Goal: Information Seeking & Learning: Learn about a topic

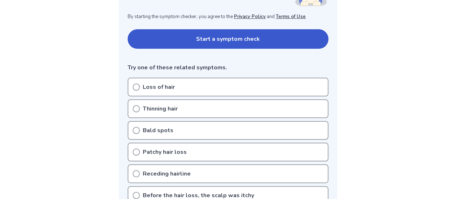
scroll to position [139, 0]
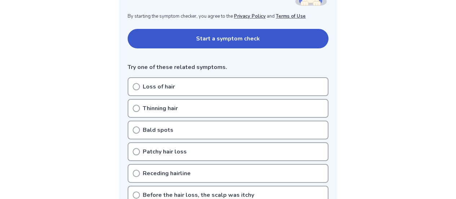
click at [162, 91] on div "Loss of hair" at bounding box center [228, 86] width 201 height 19
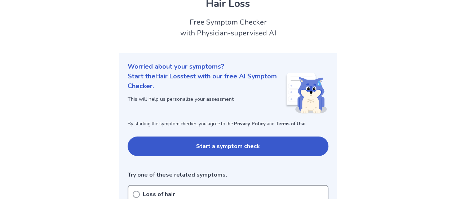
scroll to position [0, 0]
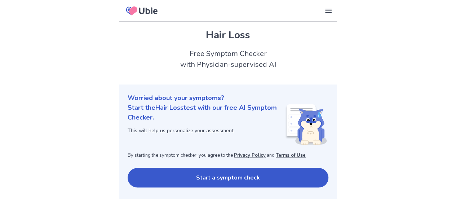
click at [237, 168] on button "Start a symptom check" at bounding box center [228, 177] width 201 height 19
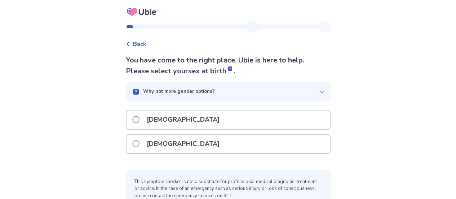
click at [228, 145] on div "[DEMOGRAPHIC_DATA]" at bounding box center [227, 143] width 203 height 18
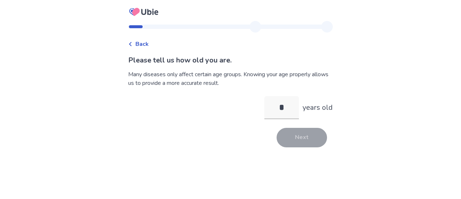
type input "**"
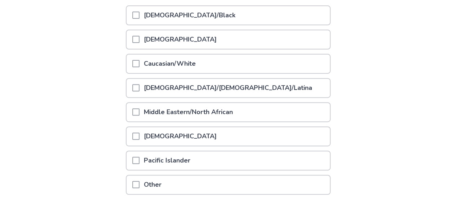
click at [187, 63] on p "Caucasian/White" at bounding box center [169, 63] width 61 height 18
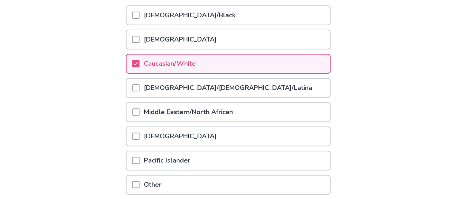
scroll to position [165, 0]
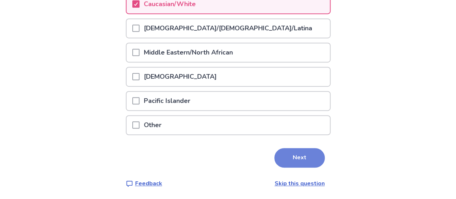
click at [294, 162] on button "Next" at bounding box center [299, 157] width 50 height 19
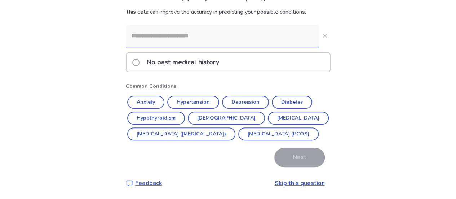
scroll to position [78, 0]
click at [155, 95] on button "Anxiety" at bounding box center [145, 101] width 37 height 13
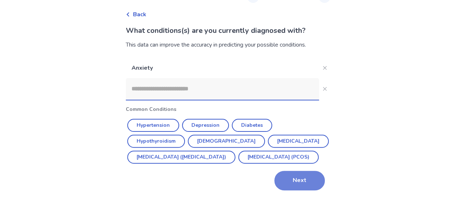
click at [298, 176] on button "Next" at bounding box center [299, 179] width 50 height 19
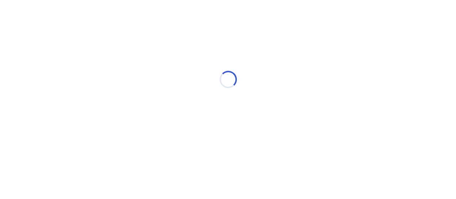
scroll to position [0, 0]
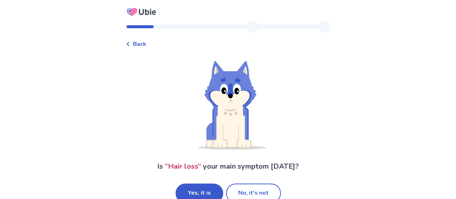
scroll to position [15, 0]
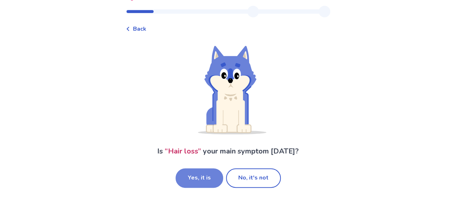
click at [215, 174] on button "Yes, it is" at bounding box center [199, 177] width 48 height 19
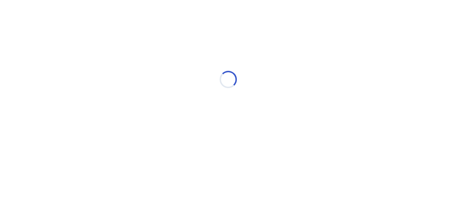
scroll to position [0, 0]
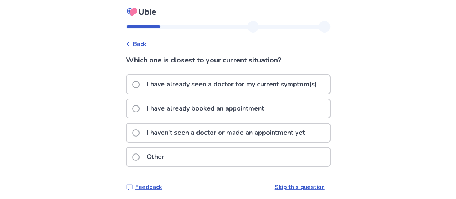
click at [231, 136] on p "I haven't seen a doctor or made an appointment yet" at bounding box center [225, 132] width 167 height 18
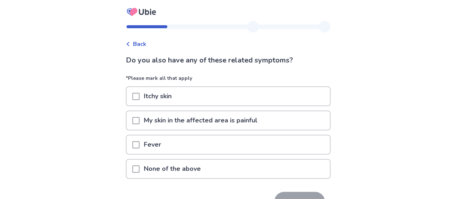
click at [237, 173] on div "None of the above" at bounding box center [227, 168] width 203 height 18
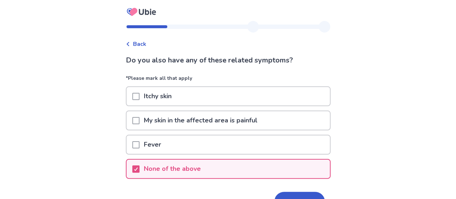
scroll to position [39, 0]
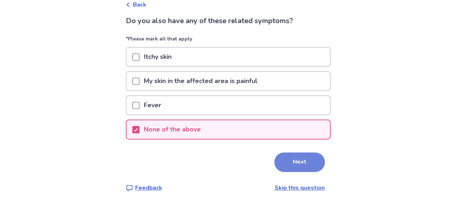
click at [291, 163] on button "Next" at bounding box center [299, 161] width 50 height 19
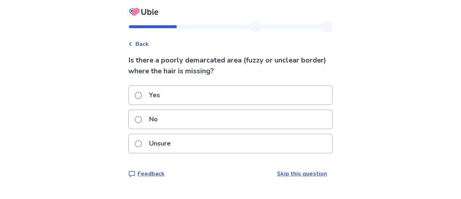
click at [299, 172] on link "Skip this question" at bounding box center [302, 173] width 50 height 8
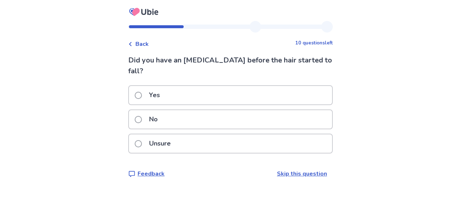
click at [257, 134] on div "Unsure" at bounding box center [230, 143] width 203 height 18
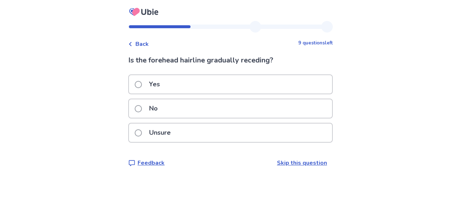
click at [214, 111] on div "No" at bounding box center [230, 108] width 203 height 18
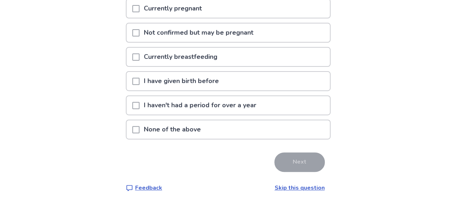
scroll to position [99, 0]
click at [267, 131] on div "None of the above" at bounding box center [227, 129] width 203 height 18
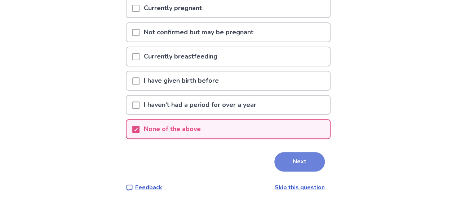
click at [300, 162] on button "Next" at bounding box center [299, 161] width 50 height 19
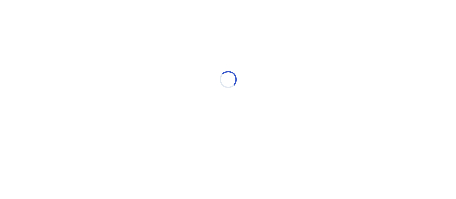
scroll to position [0, 0]
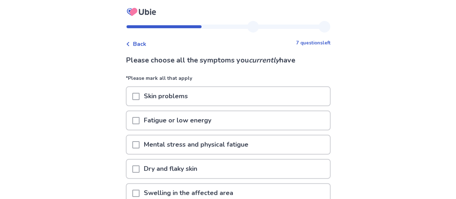
scroll to position [46, 0]
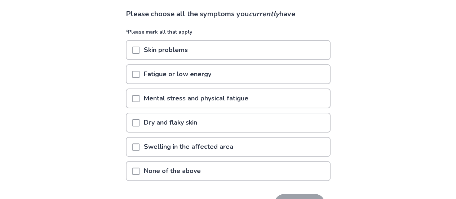
click at [262, 75] on div "Fatigue or low energy" at bounding box center [227, 74] width 203 height 18
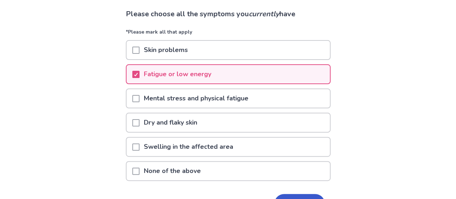
click at [266, 93] on div "Mental stress and physical fatigue" at bounding box center [227, 98] width 203 height 18
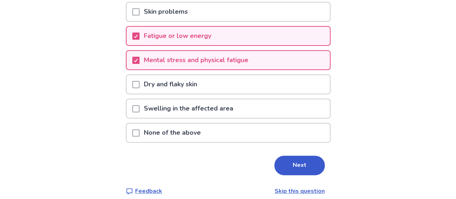
scroll to position [92, 0]
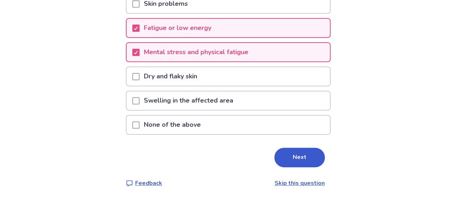
click at [262, 78] on div "Dry and flaky skin" at bounding box center [227, 76] width 203 height 18
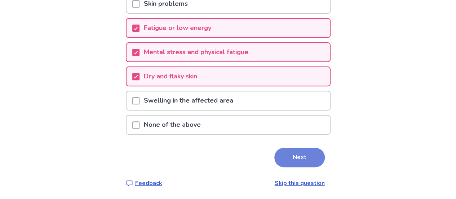
click at [306, 160] on button "Next" at bounding box center [299, 156] width 50 height 19
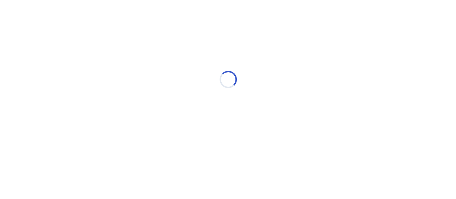
scroll to position [0, 0]
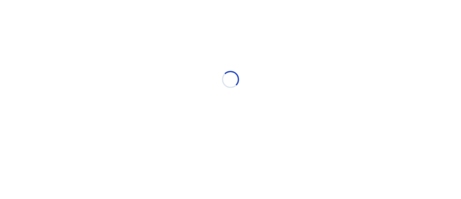
select select "*"
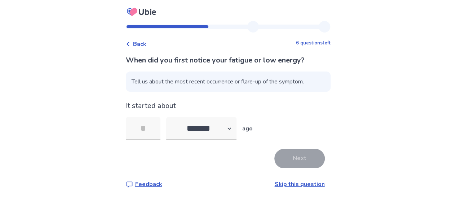
click at [305, 184] on link "Skip this question" at bounding box center [300, 184] width 50 height 8
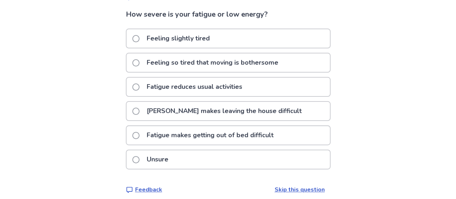
scroll to position [46, 0]
click at [285, 37] on div "Feeling slightly tired" at bounding box center [227, 38] width 203 height 18
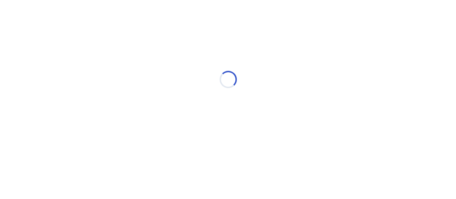
scroll to position [0, 0]
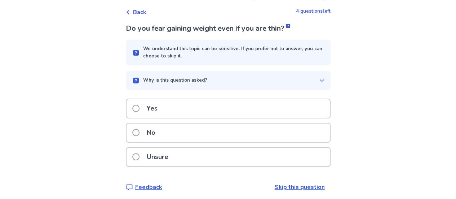
scroll to position [35, 0]
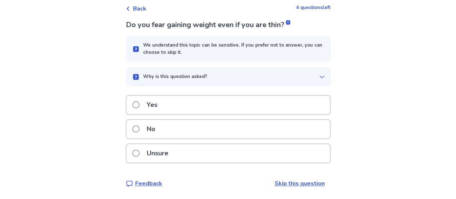
click at [252, 107] on div "Yes" at bounding box center [227, 104] width 203 height 18
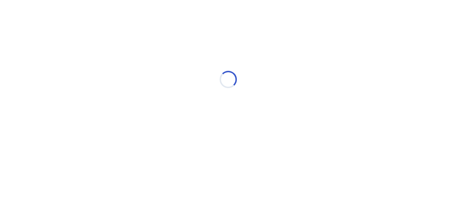
scroll to position [0, 0]
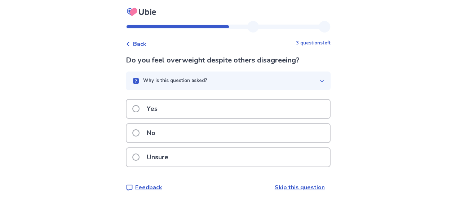
scroll to position [4, 0]
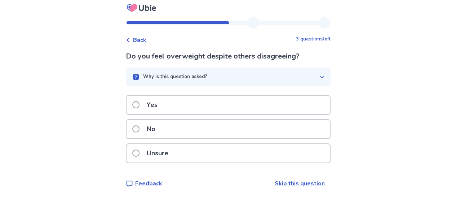
click at [300, 115] on div "Yes" at bounding box center [228, 107] width 205 height 24
click at [304, 103] on div "Yes" at bounding box center [227, 104] width 203 height 18
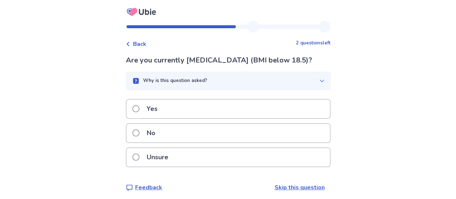
click at [292, 146] on div "No" at bounding box center [228, 135] width 205 height 24
click at [290, 132] on div "No" at bounding box center [227, 133] width 203 height 18
click at [287, 135] on div "No" at bounding box center [227, 133] width 203 height 18
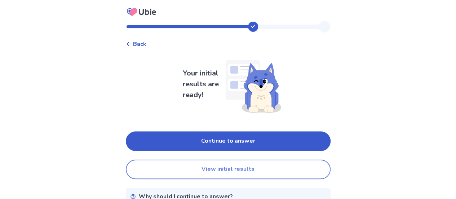
scroll to position [29, 0]
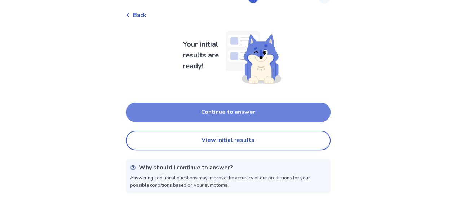
click at [257, 108] on button "Continue to answer" at bounding box center [228, 111] width 205 height 19
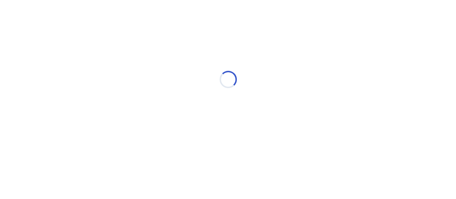
scroll to position [0, 0]
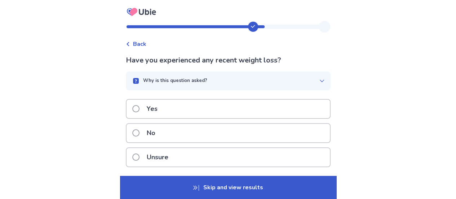
click at [249, 158] on div "Unsure" at bounding box center [227, 157] width 203 height 18
click at [228, 110] on div "Yes" at bounding box center [227, 108] width 203 height 18
click at [205, 111] on div "Yes" at bounding box center [227, 108] width 203 height 18
click at [208, 135] on div "No" at bounding box center [227, 133] width 203 height 18
click at [223, 159] on div "Unsure" at bounding box center [227, 157] width 203 height 18
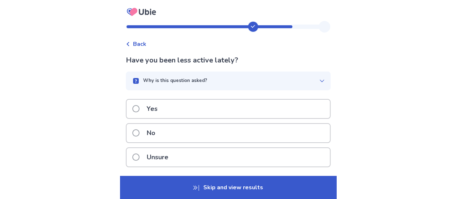
click at [227, 157] on div "Unsure" at bounding box center [227, 157] width 203 height 18
click at [219, 115] on div "Yes" at bounding box center [227, 108] width 203 height 18
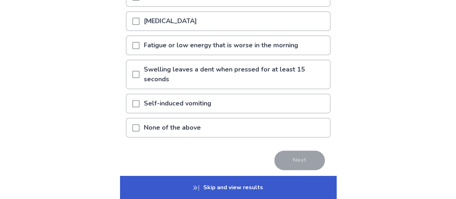
scroll to position [125, 0]
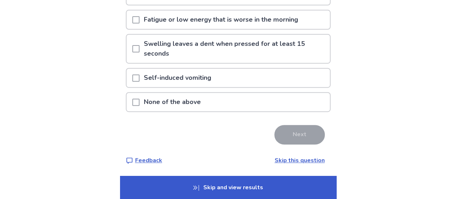
click at [205, 107] on p "None of the above" at bounding box center [172, 102] width 66 height 18
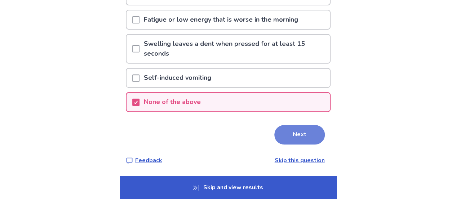
click at [308, 137] on button "Next" at bounding box center [299, 134] width 50 height 19
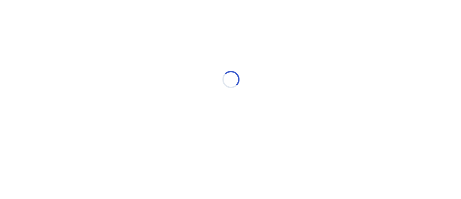
scroll to position [0, 0]
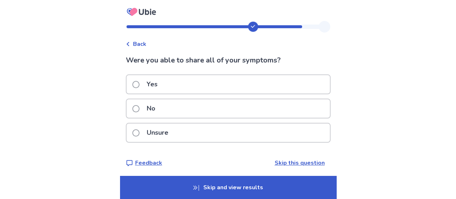
click at [293, 183] on p "Skip and view results" at bounding box center [228, 186] width 216 height 23
